Goal: Task Accomplishment & Management: Complete application form

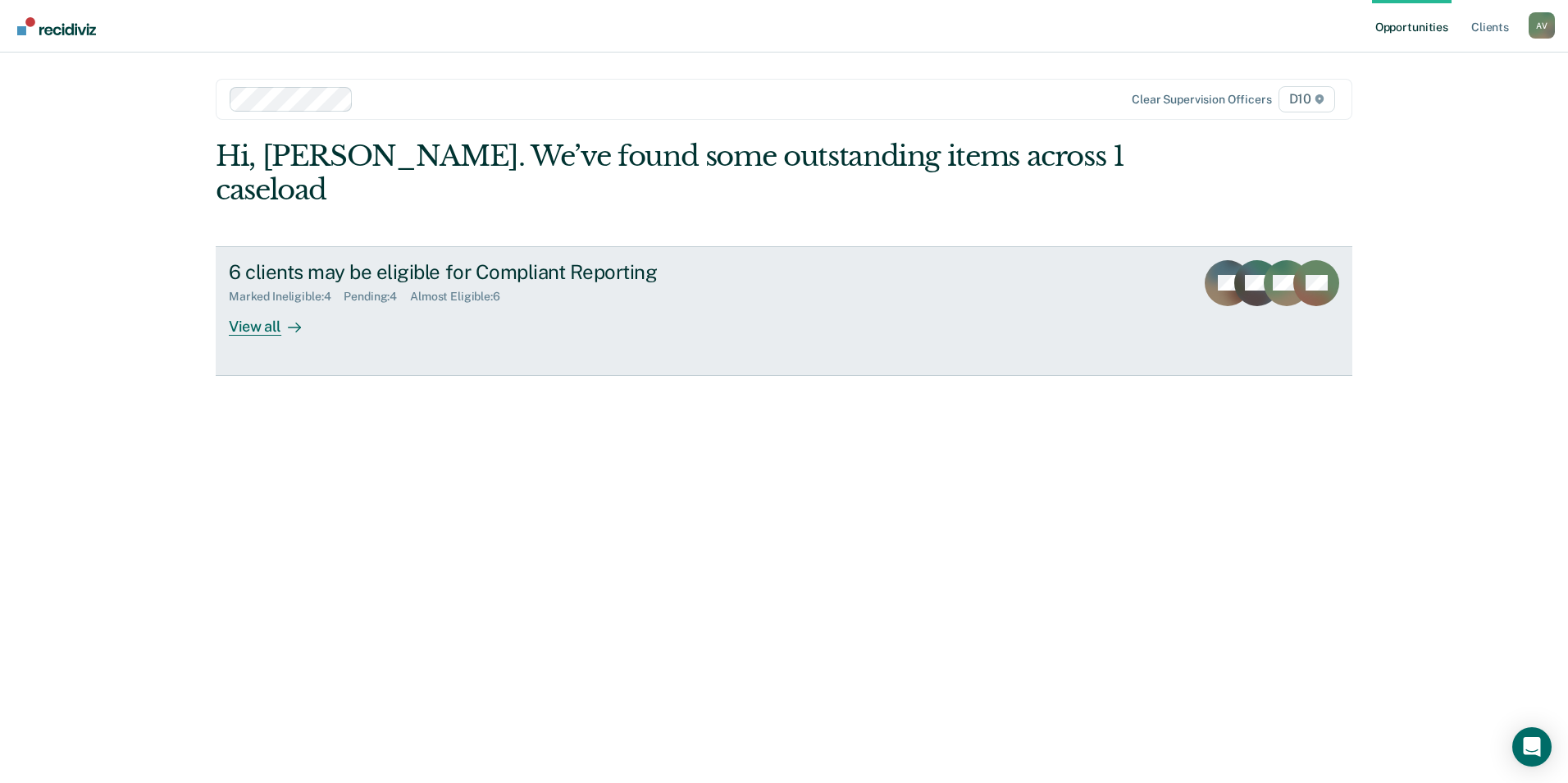
click at [306, 304] on div "View all" at bounding box center [274, 320] width 91 height 32
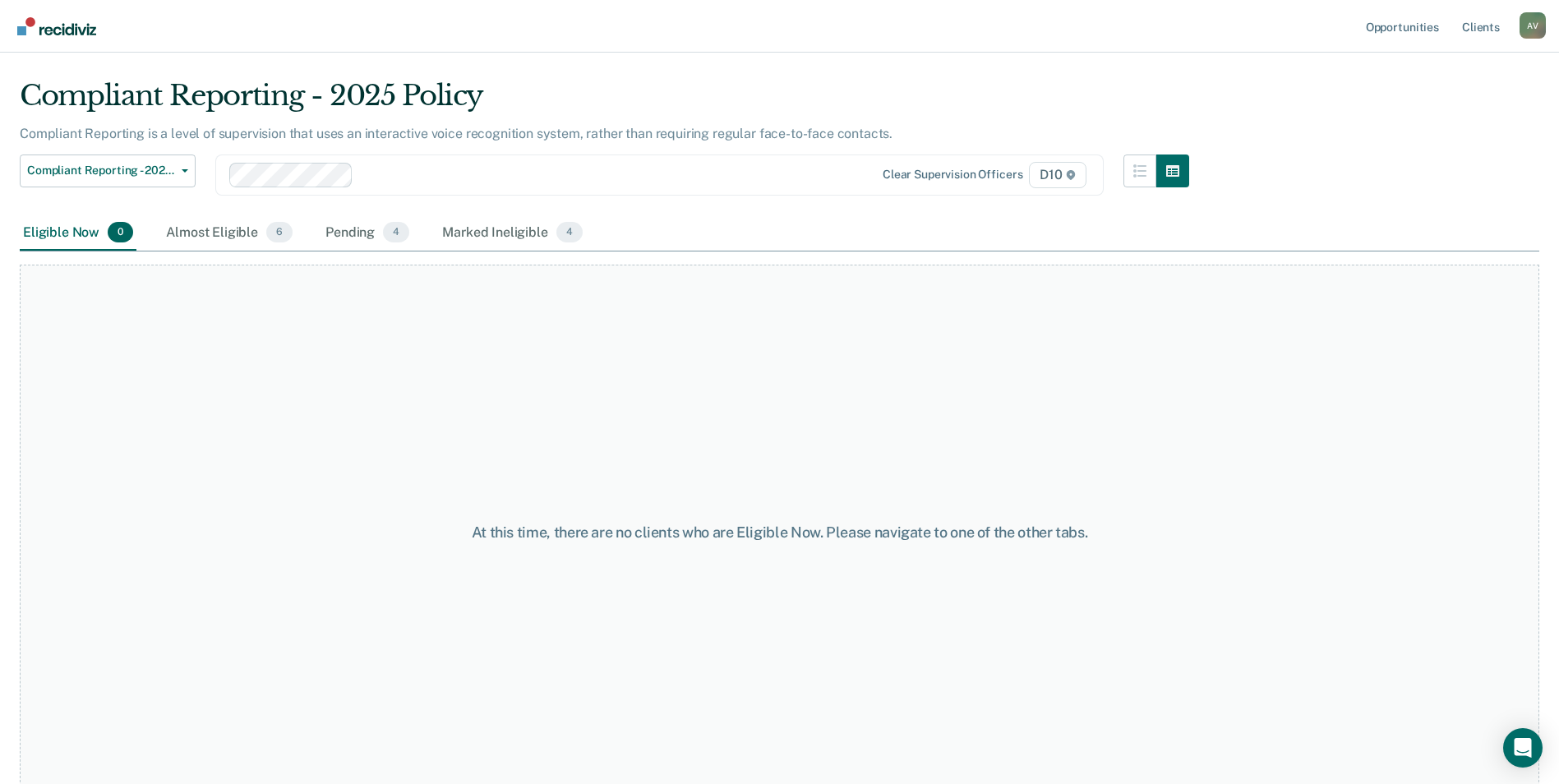
scroll to position [49, 0]
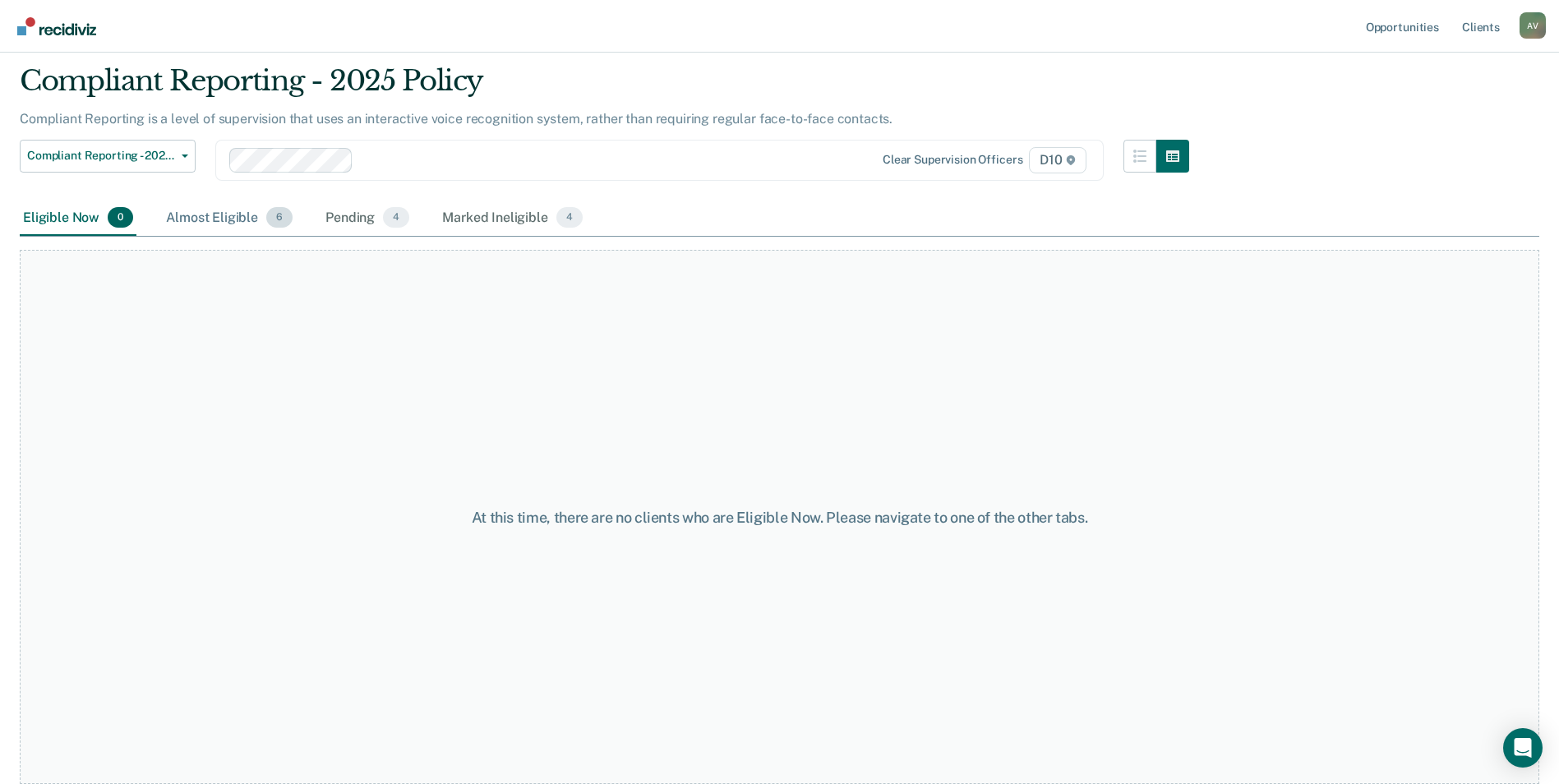
click at [221, 235] on div "Almost Eligible 6" at bounding box center [229, 218] width 133 height 36
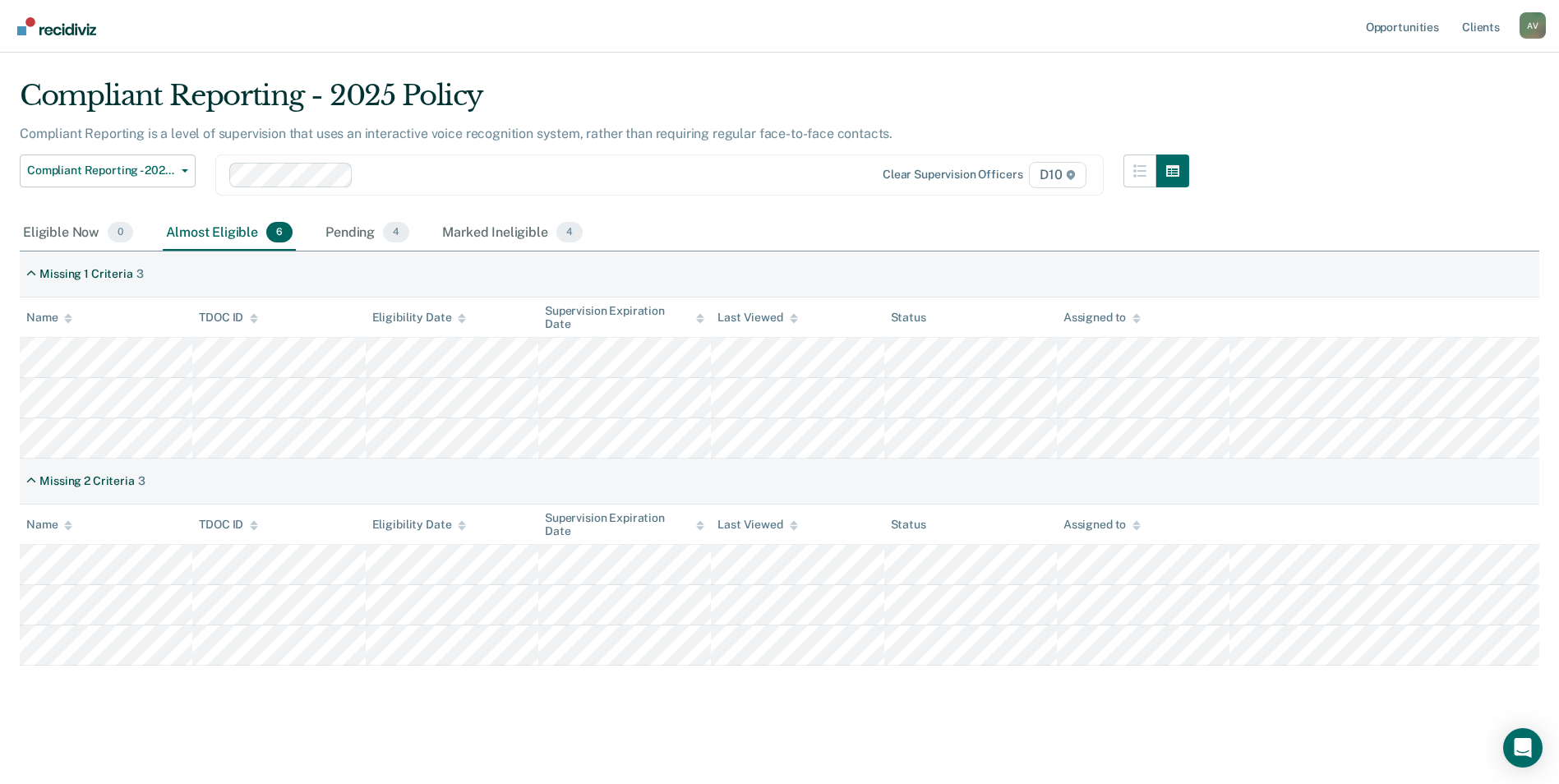
scroll to position [35, 0]
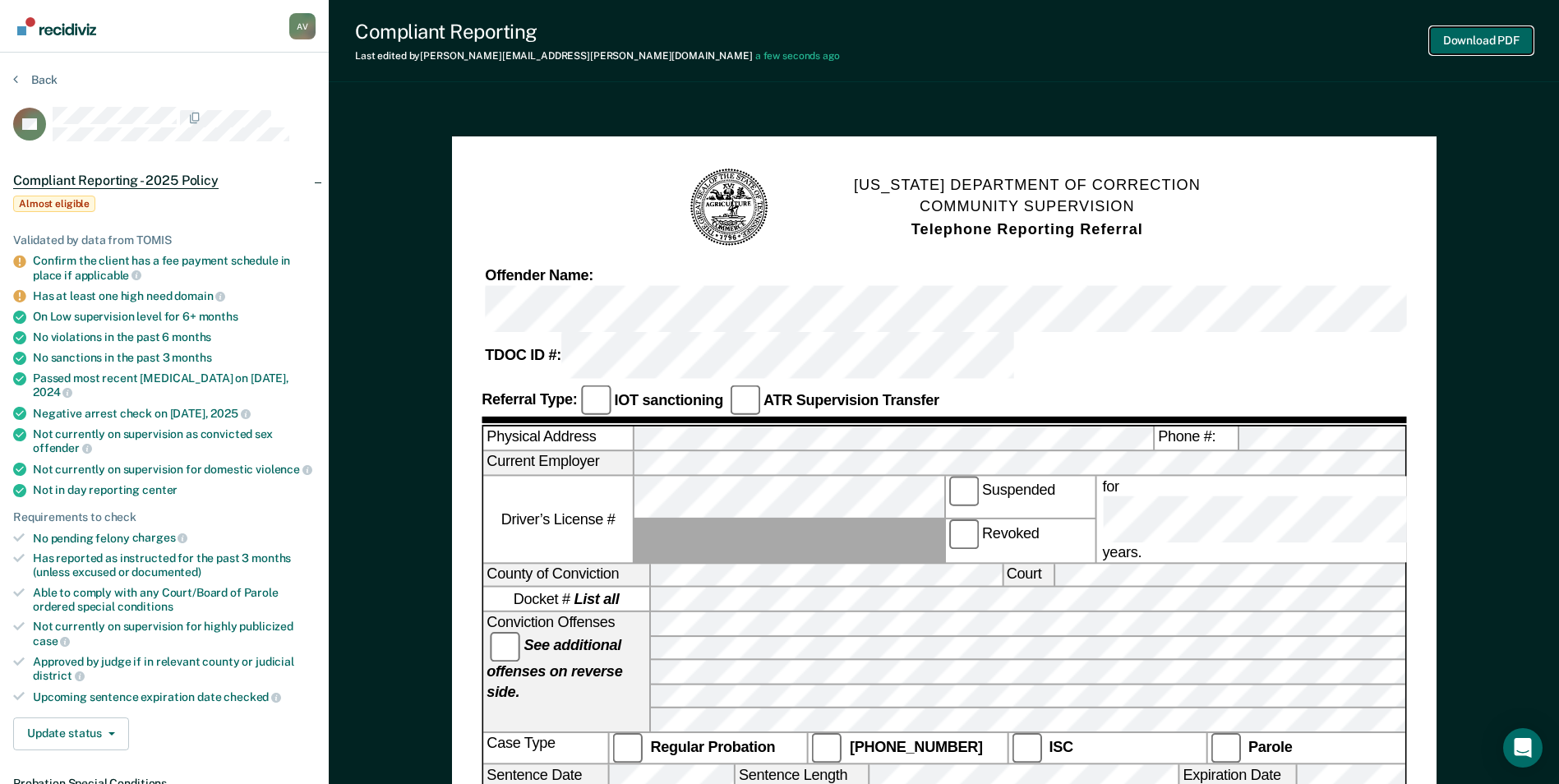
click at [1493, 43] on button "Download PDF" at bounding box center [1481, 41] width 103 height 27
